Goal: Task Accomplishment & Management: Manage account settings

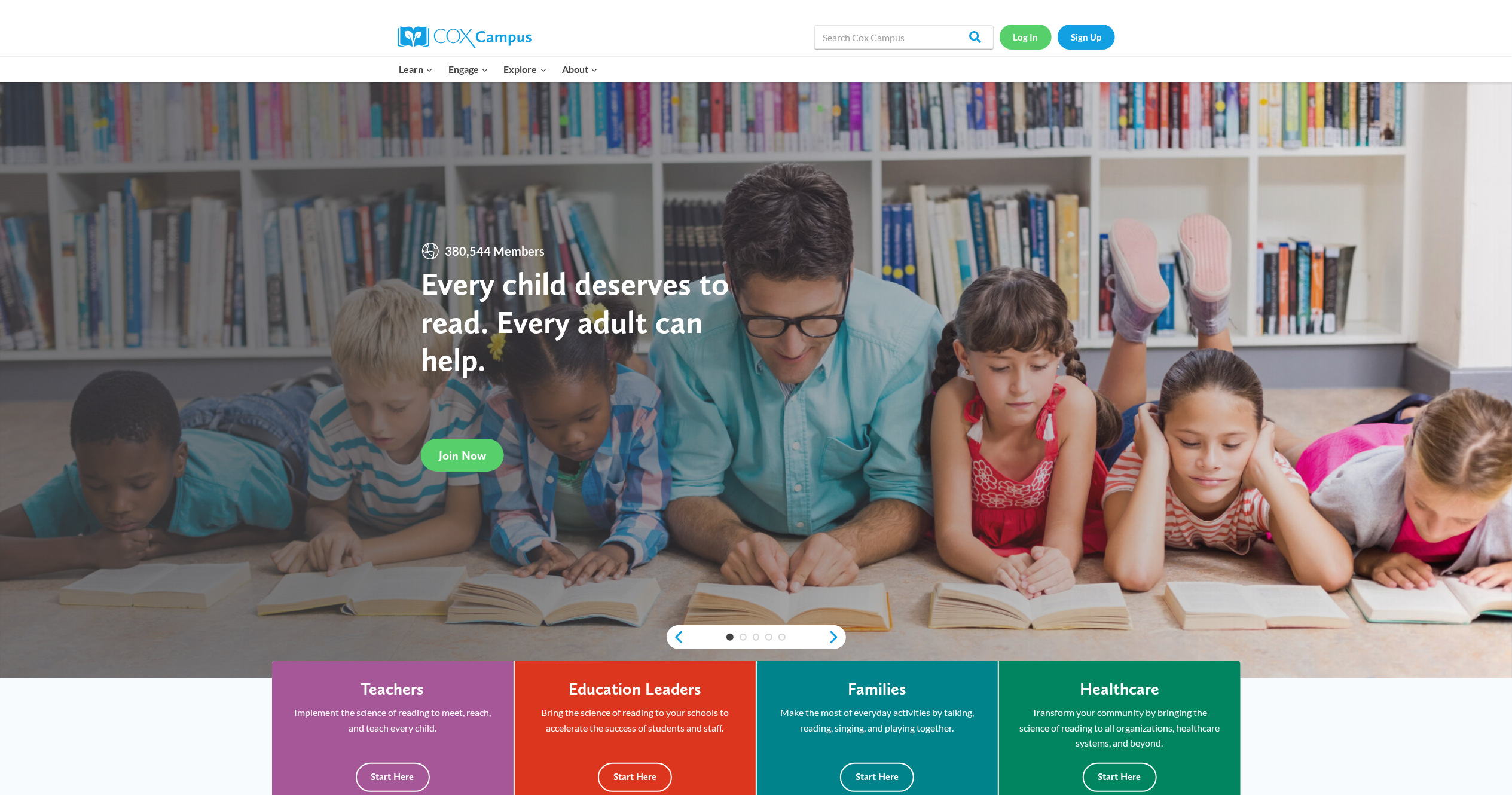
click at [1033, 36] on link "Log In" at bounding box center [1025, 37] width 52 height 25
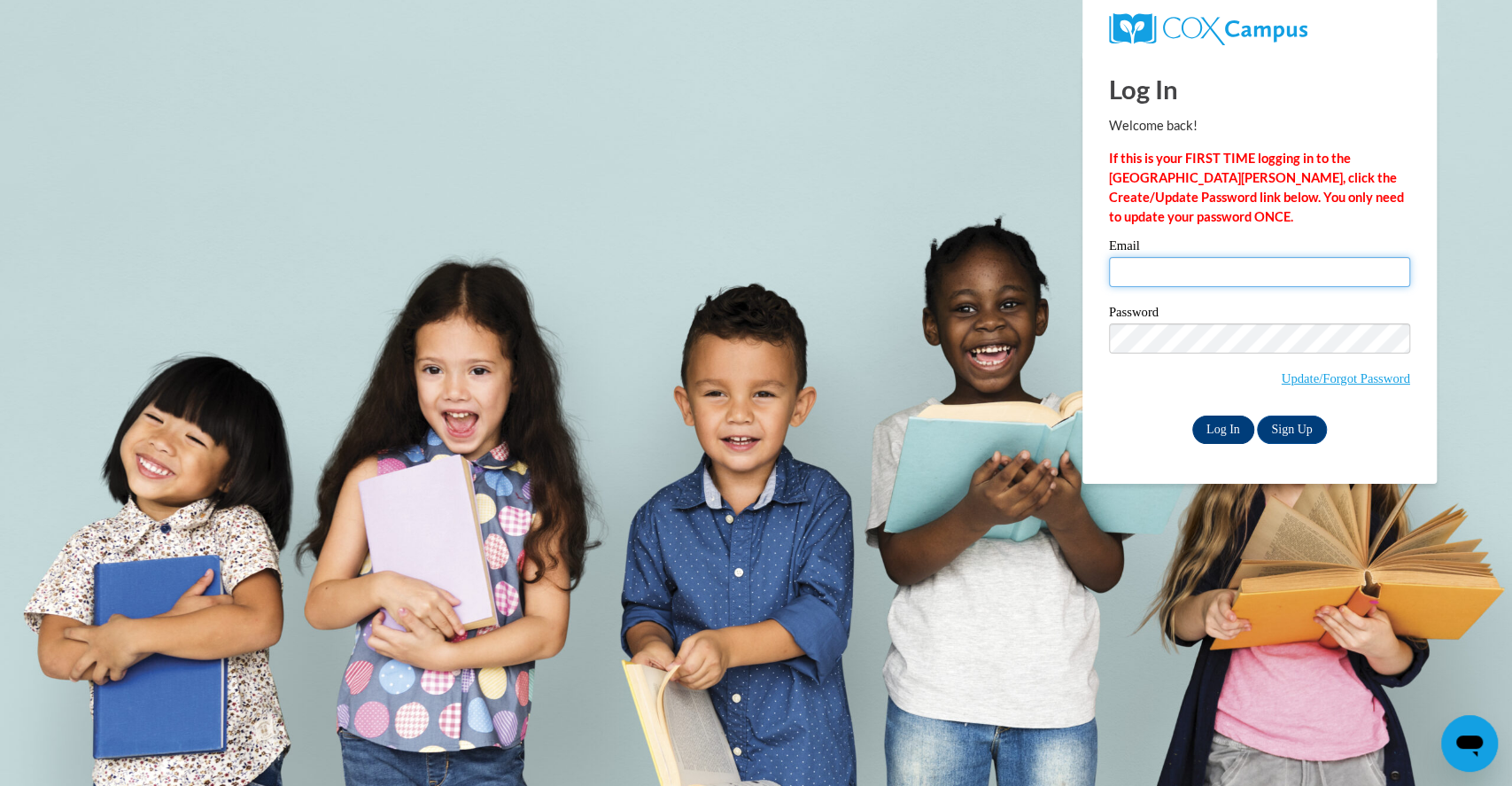
type input "[EMAIL_ADDRESS][DOMAIN_NAME]"
click at [1218, 424] on input "Log In" at bounding box center [1223, 430] width 62 height 28
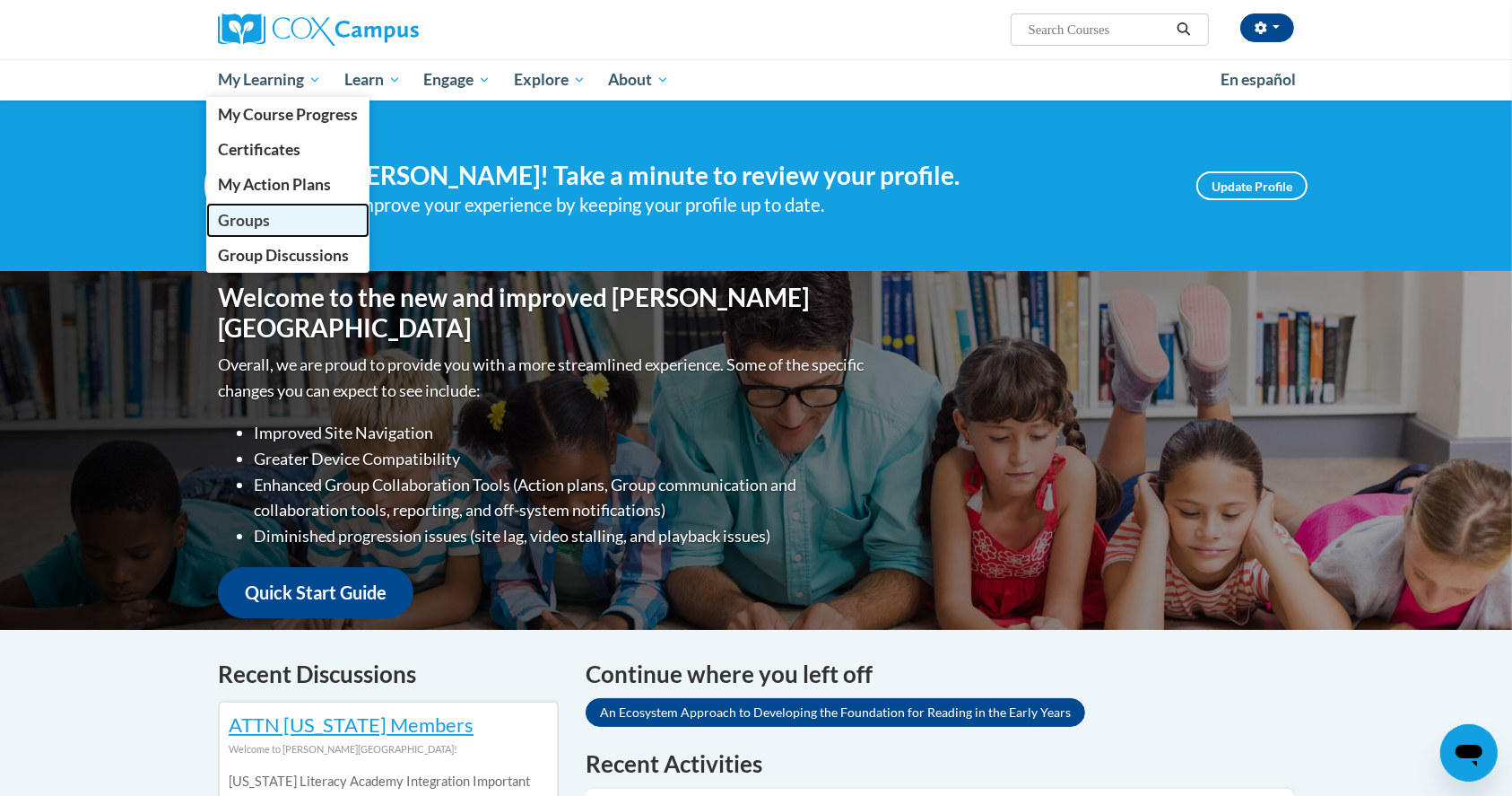
click at [267, 222] on span "Groups" at bounding box center [244, 220] width 52 height 19
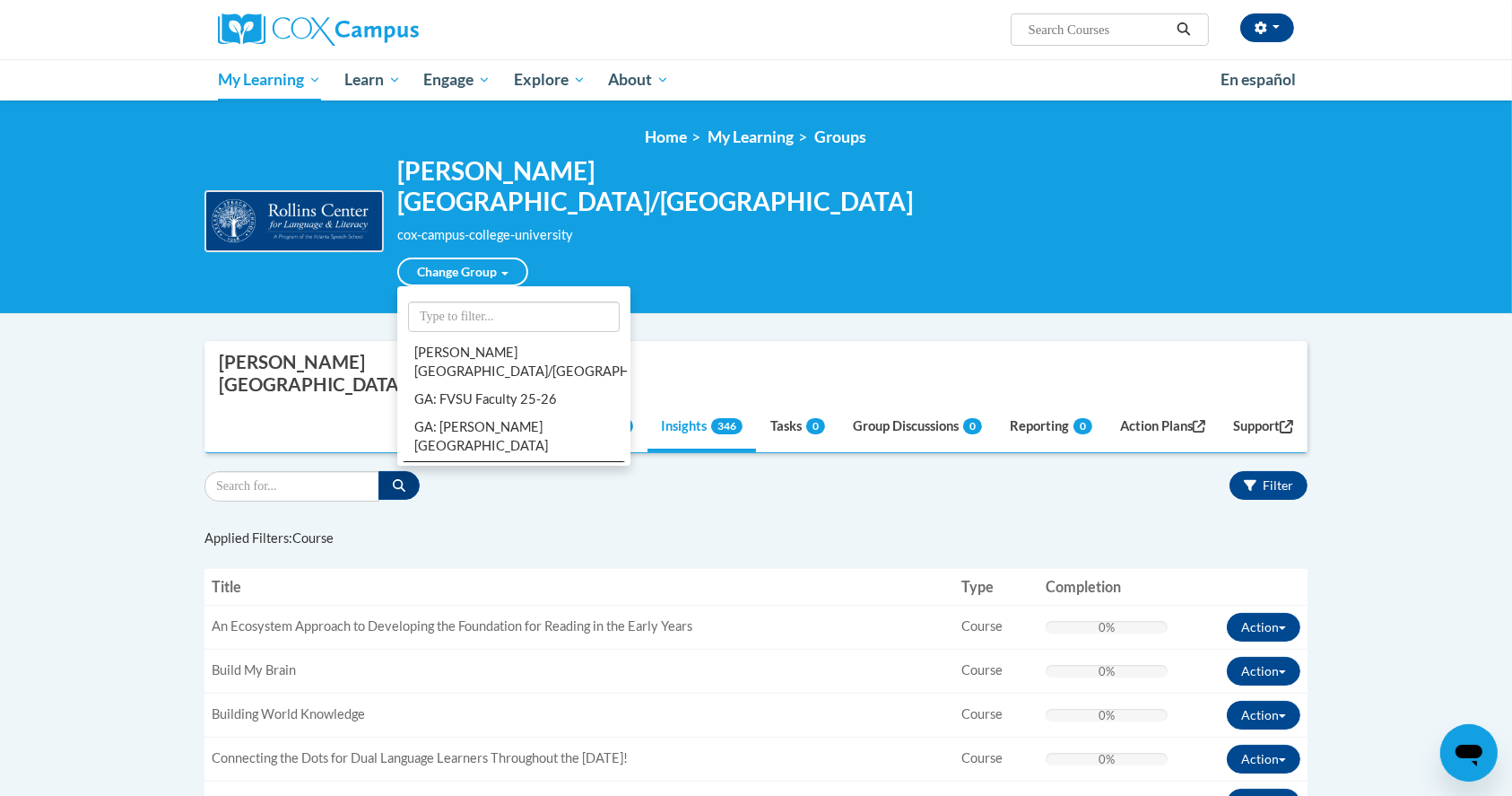
click at [425, 461] on link "All Groups" at bounding box center [514, 474] width 226 height 28
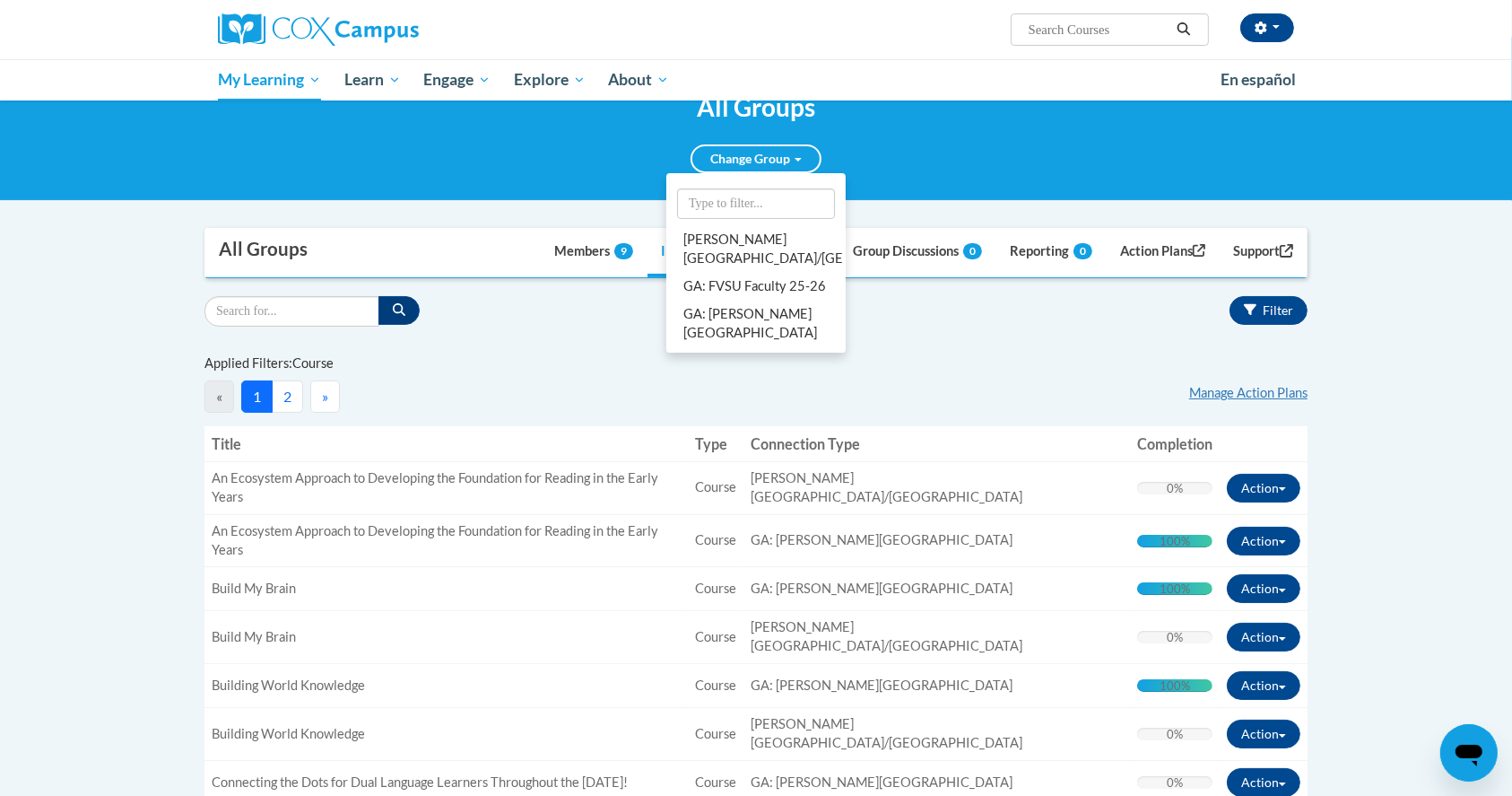
scroll to position [28, 0]
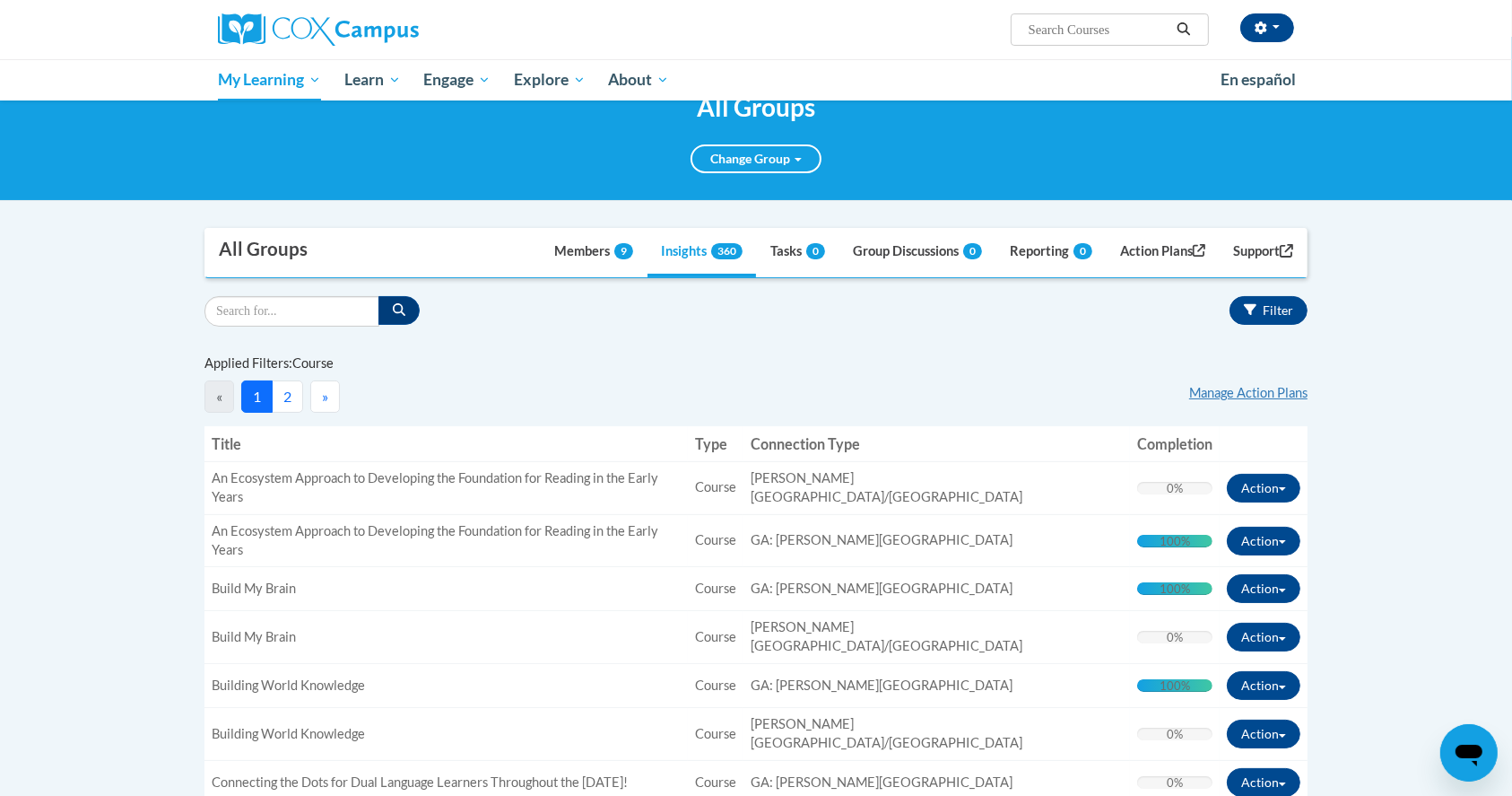
click at [620, 354] on div "Applied Filters: Course" at bounding box center [756, 363] width 1104 height 20
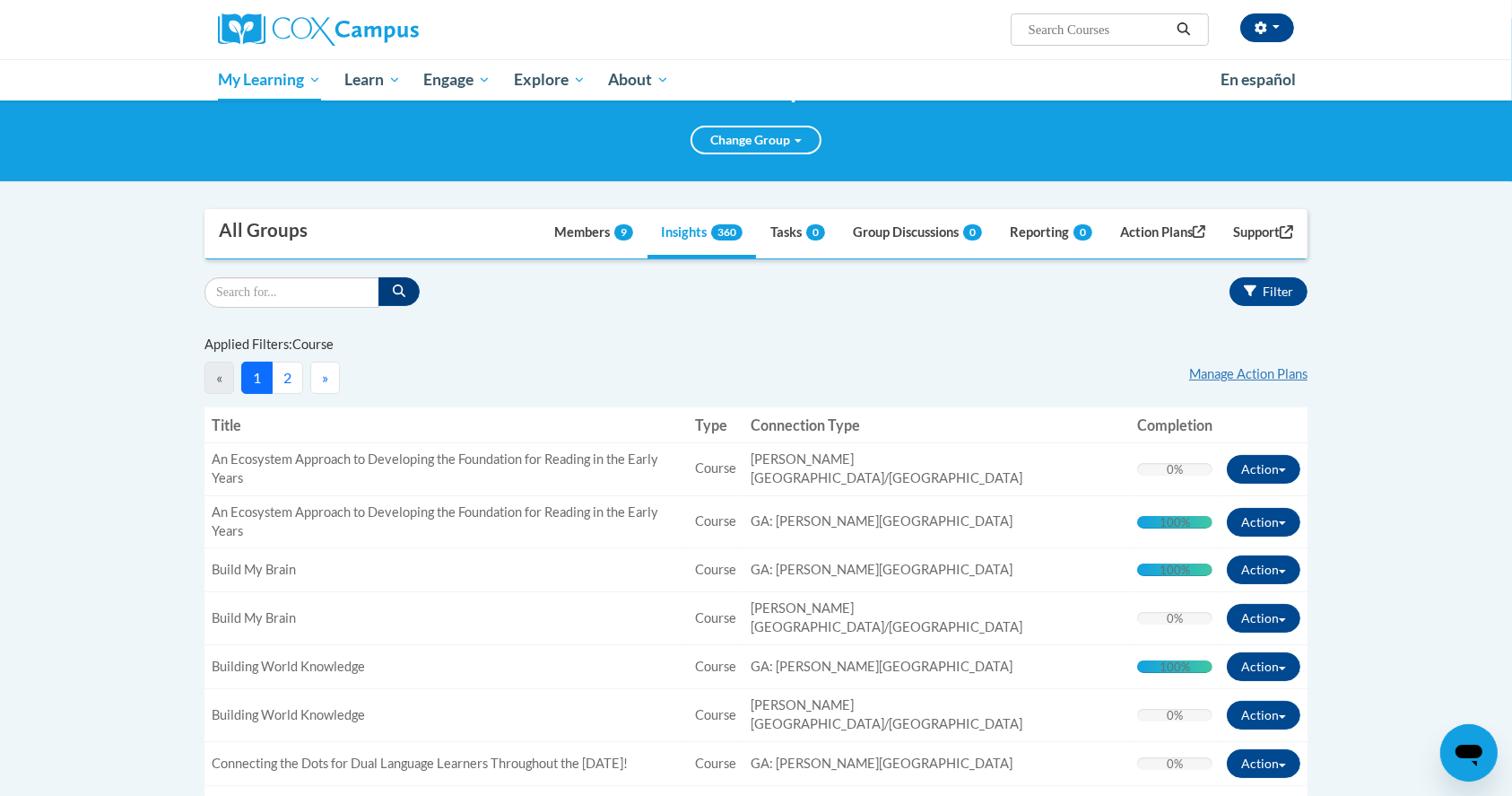
scroll to position [0, 0]
